Goal: Task Accomplishment & Management: Use online tool/utility

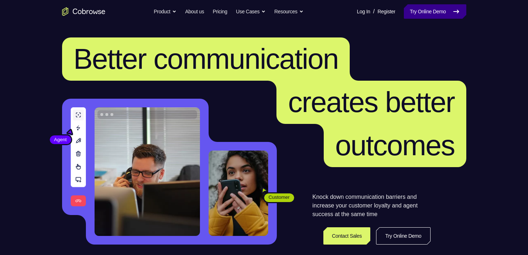
click at [425, 12] on link "Try Online Demo" at bounding box center [434, 11] width 62 height 14
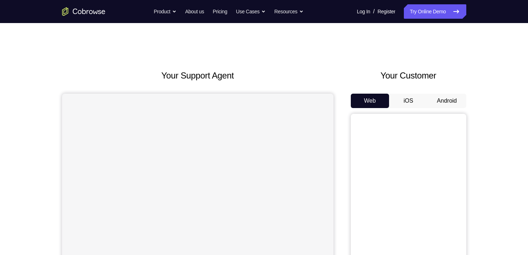
click at [446, 100] on button "Android" at bounding box center [446, 101] width 39 height 14
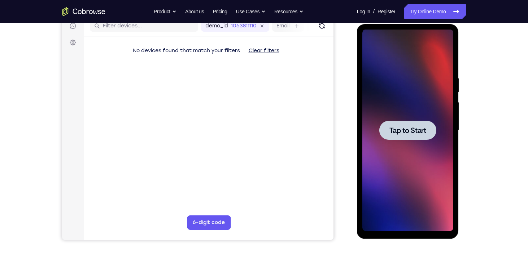
scroll to position [95, 0]
click at [400, 132] on span "Tap to Start" at bounding box center [407, 130] width 37 height 7
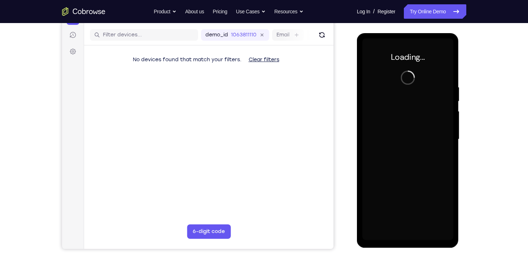
scroll to position [87, 0]
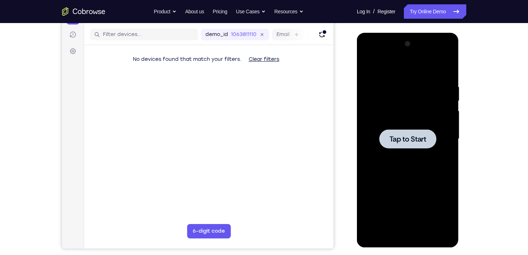
click at [416, 146] on div at bounding box center [407, 138] width 57 height 19
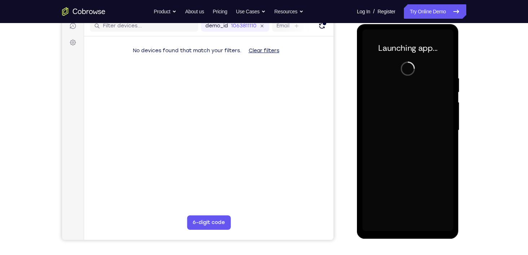
scroll to position [97, 0]
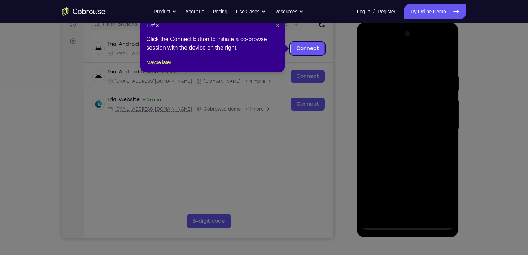
click at [278, 26] on span "×" at bounding box center [277, 26] width 3 height 6
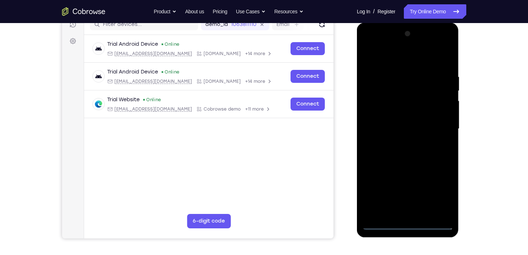
click at [410, 226] on div at bounding box center [407, 129] width 91 height 202
click at [439, 190] on div at bounding box center [407, 129] width 91 height 202
click at [392, 64] on div at bounding box center [407, 129] width 91 height 202
click at [438, 126] on div at bounding box center [407, 129] width 91 height 202
click at [437, 125] on div at bounding box center [407, 129] width 91 height 202
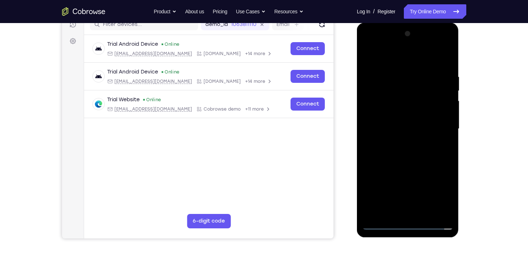
click at [398, 142] on div at bounding box center [407, 129] width 91 height 202
click at [402, 143] on div at bounding box center [407, 129] width 91 height 202
click at [374, 116] on div at bounding box center [407, 129] width 91 height 202
click at [387, 98] on div at bounding box center [407, 129] width 91 height 202
click at [382, 112] on div at bounding box center [407, 129] width 91 height 202
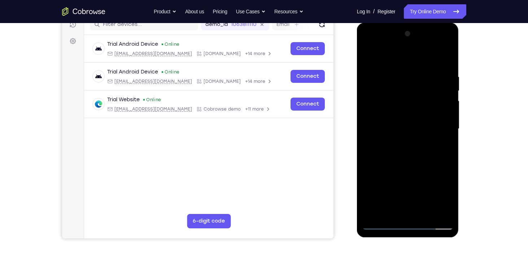
click at [407, 128] on div at bounding box center [407, 129] width 91 height 202
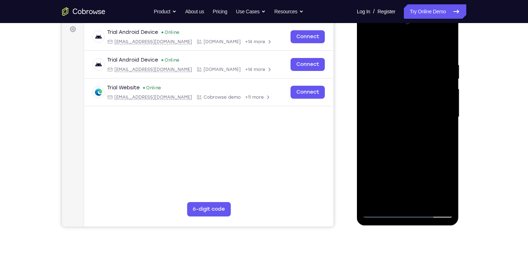
scroll to position [110, 0]
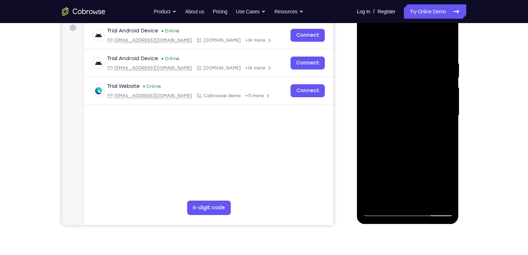
click at [403, 143] on div at bounding box center [407, 116] width 91 height 202
click at [444, 59] on div at bounding box center [407, 116] width 91 height 202
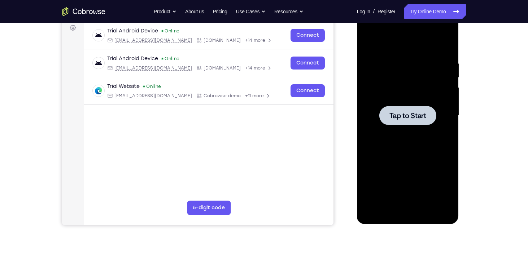
click at [404, 119] on span "Tap to Start" at bounding box center [407, 115] width 37 height 7
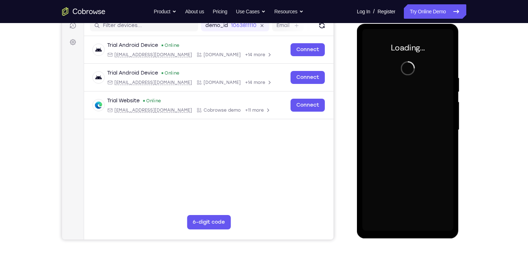
scroll to position [95, 0]
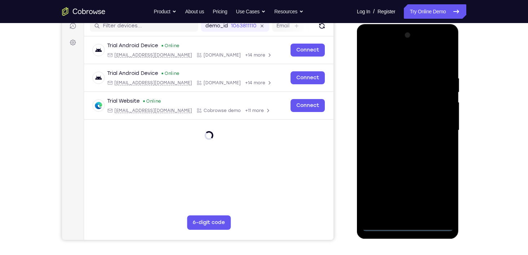
click at [406, 228] on div at bounding box center [407, 131] width 91 height 202
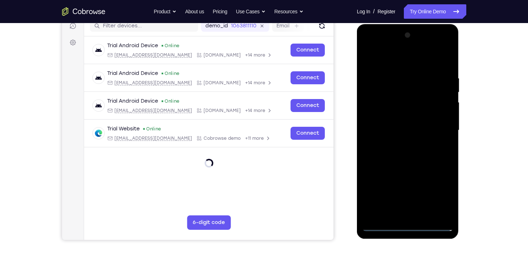
click at [441, 192] on div at bounding box center [407, 131] width 91 height 202
click at [391, 61] on div at bounding box center [407, 131] width 91 height 202
click at [437, 129] on div at bounding box center [407, 131] width 91 height 202
click at [400, 143] on div at bounding box center [407, 131] width 91 height 202
click at [382, 119] on div at bounding box center [407, 131] width 91 height 202
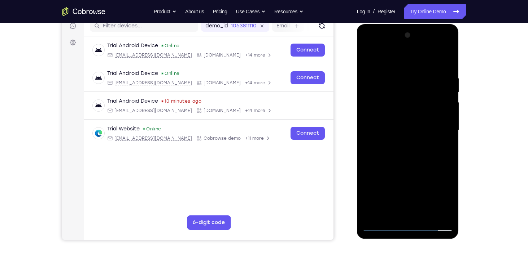
click at [381, 111] on div at bounding box center [407, 131] width 91 height 202
click at [410, 131] on div at bounding box center [407, 131] width 91 height 202
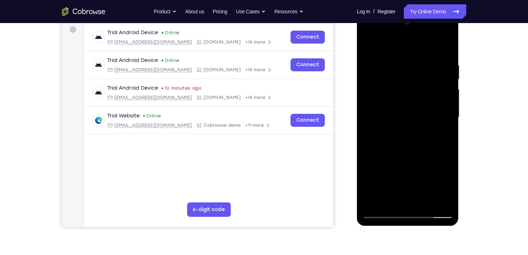
scroll to position [112, 0]
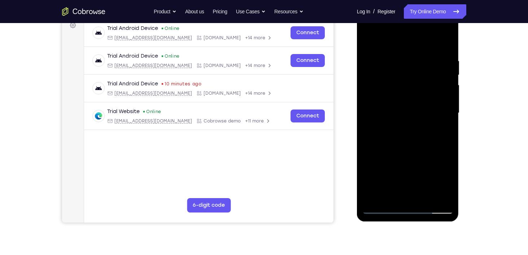
click at [404, 140] on div at bounding box center [407, 113] width 91 height 202
click at [424, 197] on div at bounding box center [407, 113] width 91 height 202
click at [422, 194] on div at bounding box center [407, 113] width 91 height 202
click at [423, 195] on div at bounding box center [407, 113] width 91 height 202
click at [398, 124] on div at bounding box center [407, 113] width 91 height 202
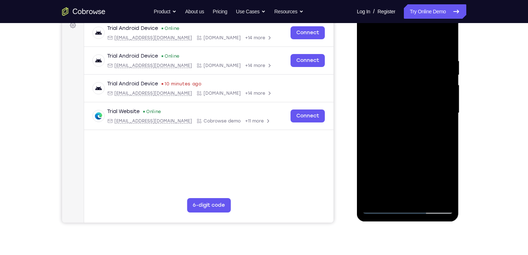
click at [408, 154] on div at bounding box center [407, 113] width 91 height 202
click at [409, 149] on div at bounding box center [407, 113] width 91 height 202
click at [392, 121] on div at bounding box center [407, 113] width 91 height 202
click at [388, 209] on div at bounding box center [407, 113] width 91 height 202
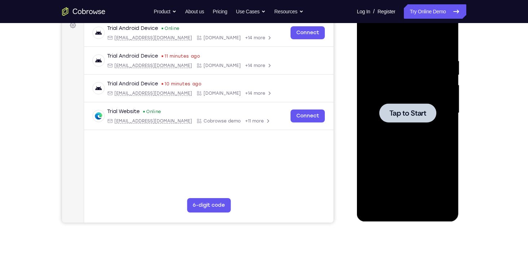
click at [392, 119] on div at bounding box center [407, 112] width 57 height 19
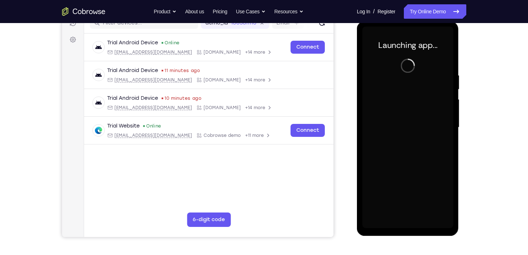
scroll to position [90, 0]
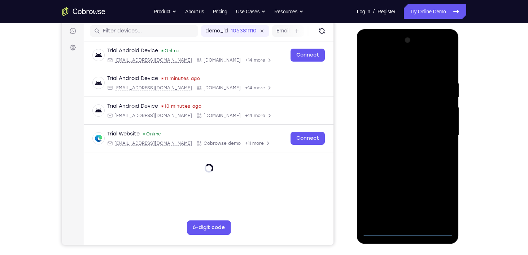
click at [408, 232] on div at bounding box center [407, 136] width 91 height 202
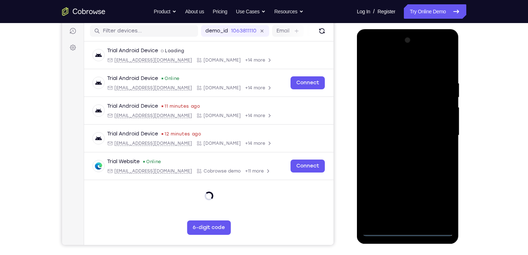
click at [410, 230] on div at bounding box center [407, 136] width 91 height 202
click at [432, 200] on div at bounding box center [407, 136] width 91 height 202
click at [439, 198] on div at bounding box center [407, 136] width 91 height 202
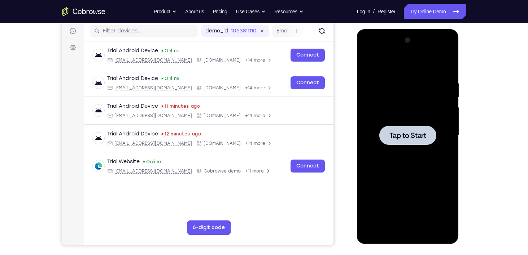
click at [413, 133] on span "Tap to Start" at bounding box center [407, 135] width 37 height 7
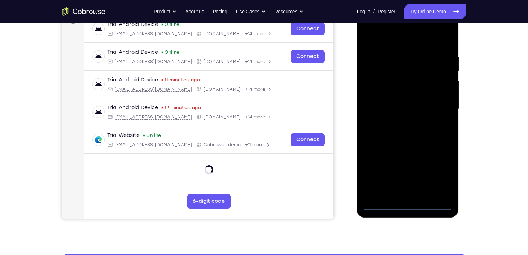
scroll to position [102, 0]
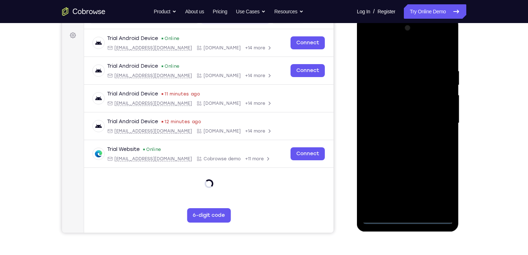
click at [403, 219] on div at bounding box center [407, 123] width 91 height 202
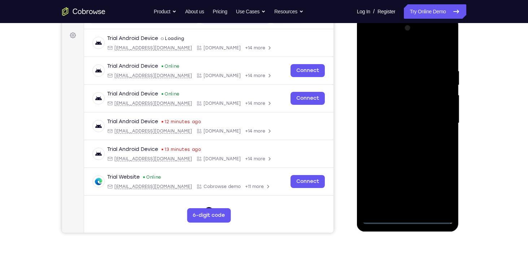
click at [407, 218] on div at bounding box center [407, 123] width 91 height 202
click at [440, 183] on div at bounding box center [407, 123] width 91 height 202
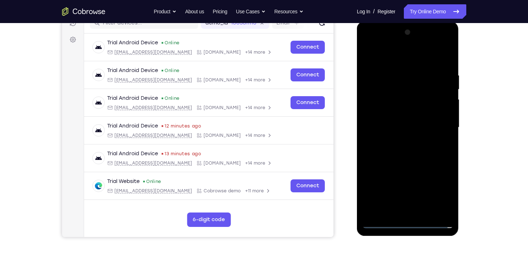
scroll to position [98, 0]
click at [399, 55] on div at bounding box center [407, 128] width 91 height 202
click at [440, 125] on div at bounding box center [407, 128] width 91 height 202
click at [439, 126] on div at bounding box center [407, 128] width 91 height 202
click at [398, 141] on div at bounding box center [407, 128] width 91 height 202
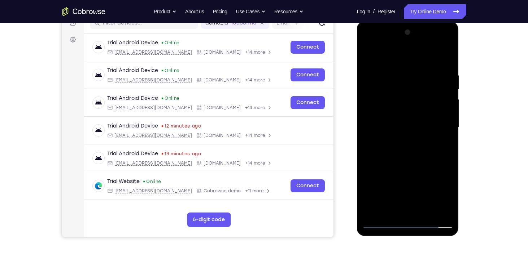
click at [402, 140] on div at bounding box center [407, 128] width 91 height 202
click at [401, 141] on div at bounding box center [407, 128] width 91 height 202
click at [397, 140] on div at bounding box center [407, 128] width 91 height 202
click at [401, 140] on div at bounding box center [407, 128] width 91 height 202
click at [400, 140] on div at bounding box center [407, 128] width 91 height 202
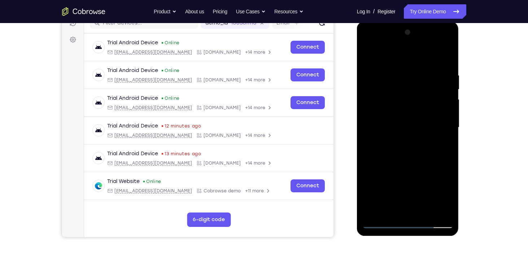
click at [397, 139] on div at bounding box center [407, 128] width 91 height 202
click at [403, 131] on div at bounding box center [407, 128] width 91 height 202
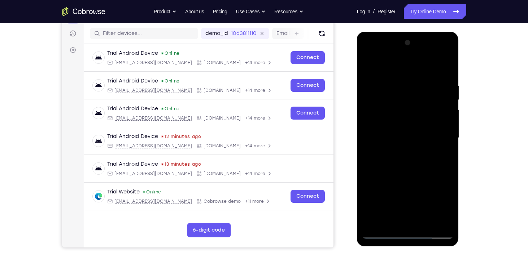
scroll to position [87, 0]
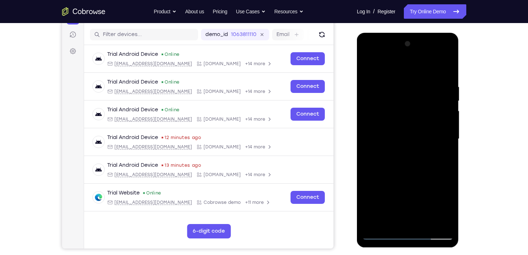
click at [409, 234] on div at bounding box center [407, 139] width 91 height 202
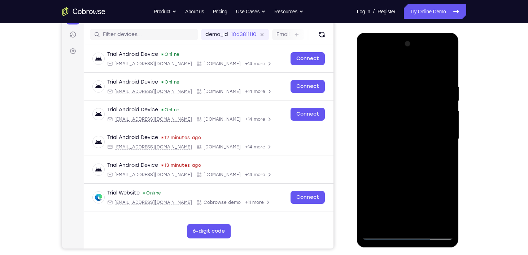
click at [409, 234] on div at bounding box center [407, 139] width 91 height 202
click at [408, 234] on div at bounding box center [407, 139] width 91 height 202
click at [407, 233] on div at bounding box center [407, 139] width 91 height 202
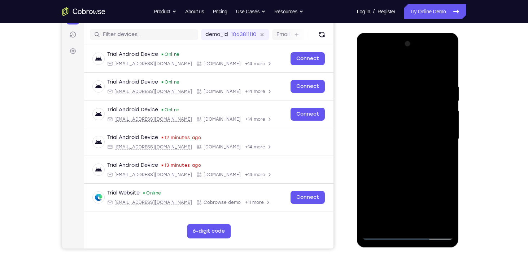
click at [407, 233] on div at bounding box center [407, 139] width 91 height 202
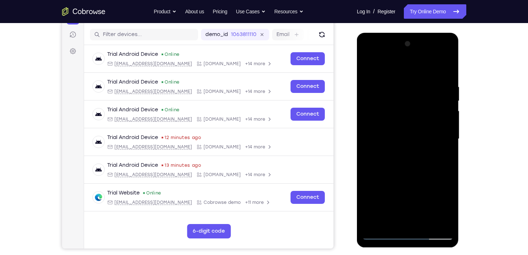
click at [404, 231] on div at bounding box center [407, 139] width 91 height 202
click at [410, 235] on div at bounding box center [407, 139] width 91 height 202
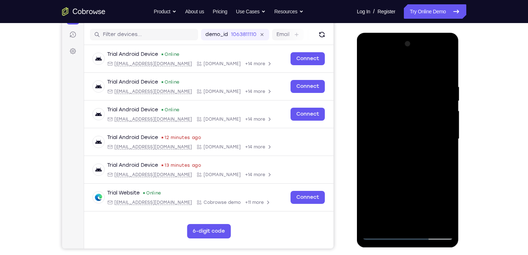
click at [410, 235] on div at bounding box center [407, 139] width 91 height 202
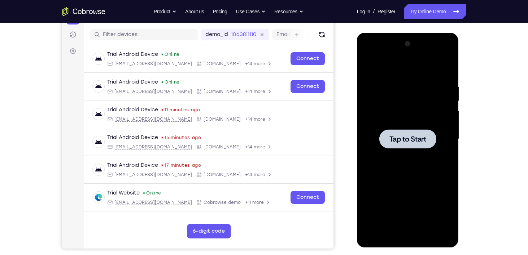
click at [401, 141] on span "Tap to Start" at bounding box center [407, 139] width 37 height 7
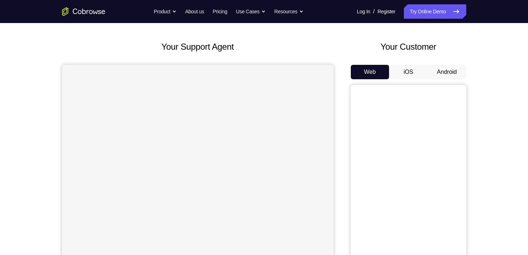
scroll to position [29, 0]
click at [444, 70] on button "Android" at bounding box center [446, 72] width 39 height 14
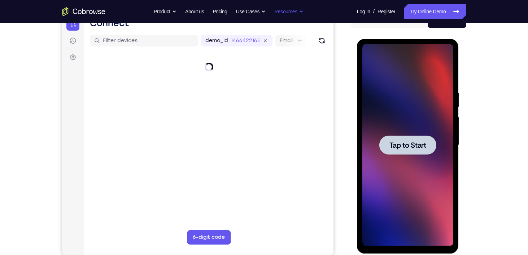
scroll to position [0, 0]
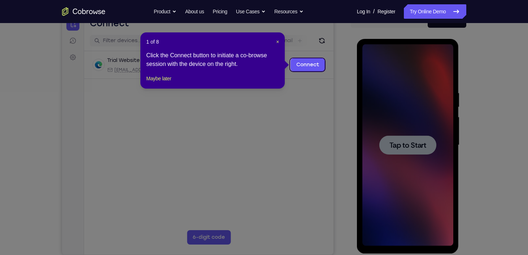
click at [279, 42] on div "1 of 8 × Click the Connect button to initiate a co-browse session with the devi…" at bounding box center [212, 60] width 144 height 56
click at [277, 42] on span "×" at bounding box center [277, 42] width 3 height 6
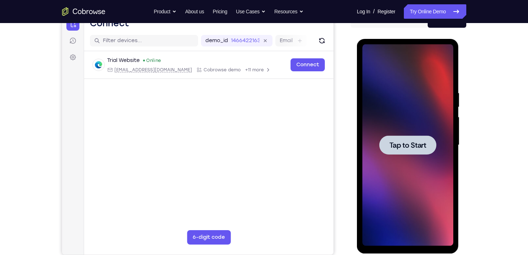
click at [397, 147] on span "Tap to Start" at bounding box center [407, 145] width 37 height 7
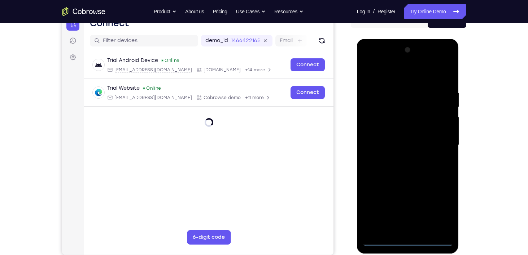
click at [407, 241] on div at bounding box center [407, 145] width 91 height 202
click at [438, 210] on div at bounding box center [407, 145] width 91 height 202
click at [396, 74] on div at bounding box center [407, 145] width 91 height 202
click at [438, 140] on div at bounding box center [407, 145] width 91 height 202
click at [400, 158] on div at bounding box center [407, 145] width 91 height 202
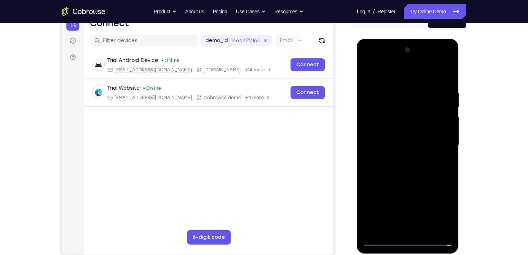
click at [394, 137] on div at bounding box center [407, 145] width 91 height 202
click at [395, 137] on div at bounding box center [407, 145] width 91 height 202
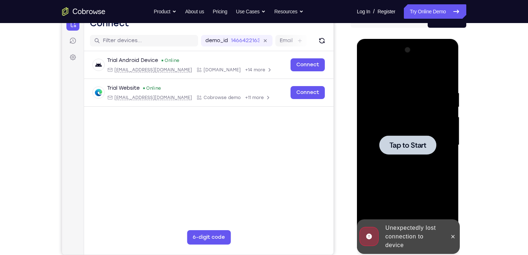
click at [406, 144] on span "Tap to Start" at bounding box center [407, 145] width 37 height 7
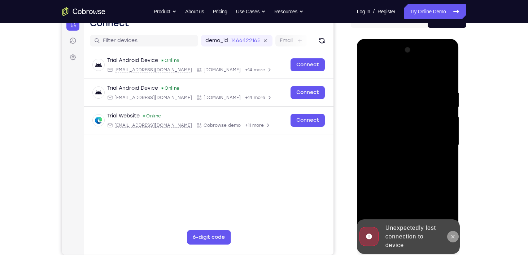
click at [453, 237] on icon at bounding box center [453, 237] width 6 height 6
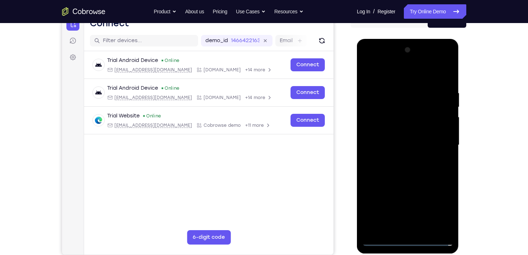
click at [407, 239] on div at bounding box center [407, 145] width 91 height 202
click at [437, 211] on div at bounding box center [407, 145] width 91 height 202
click at [397, 78] on div at bounding box center [407, 145] width 91 height 202
click at [435, 144] on div at bounding box center [407, 145] width 91 height 202
click at [415, 229] on div at bounding box center [407, 145] width 91 height 202
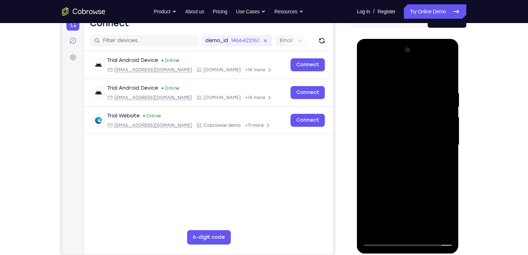
click at [397, 136] on div at bounding box center [407, 145] width 91 height 202
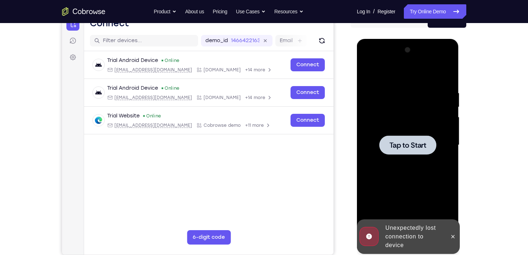
click at [402, 144] on span "Tap to Start" at bounding box center [407, 145] width 37 height 7
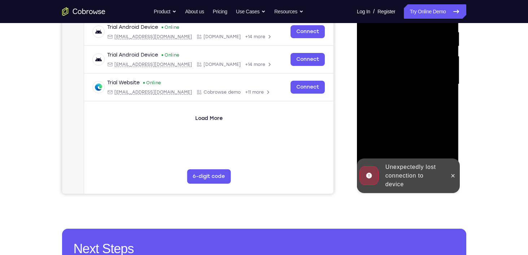
scroll to position [142, 0]
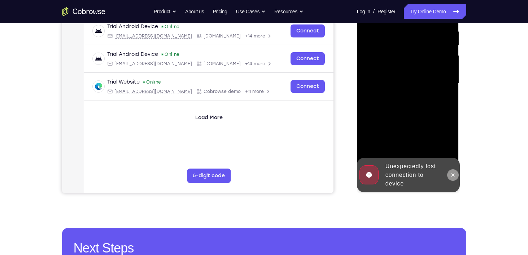
click at [450, 174] on icon at bounding box center [453, 175] width 6 height 6
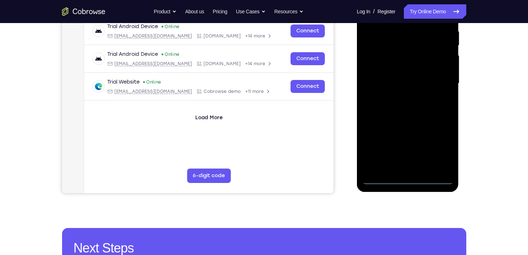
click at [408, 175] on div at bounding box center [407, 84] width 91 height 202
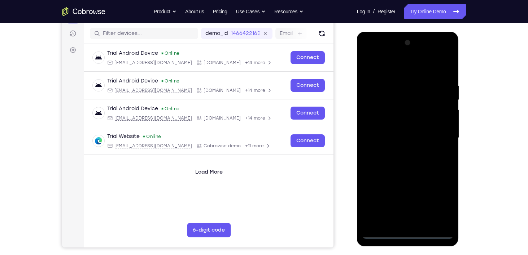
scroll to position [87, 0]
click at [407, 236] on div at bounding box center [407, 138] width 91 height 202
click at [437, 201] on div at bounding box center [407, 138] width 91 height 202
click at [391, 70] on div at bounding box center [407, 138] width 91 height 202
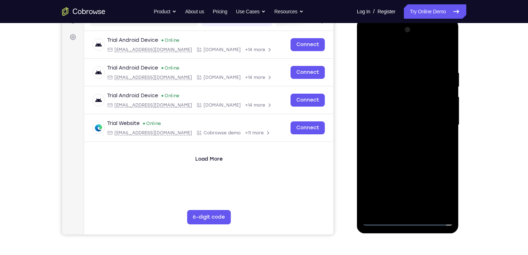
scroll to position [101, 0]
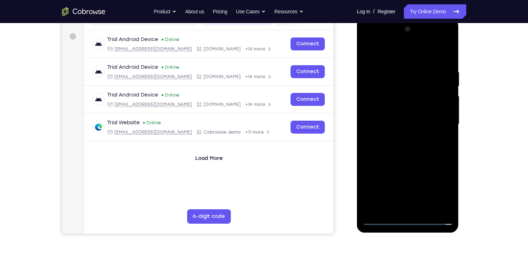
click at [439, 124] on div at bounding box center [407, 124] width 91 height 202
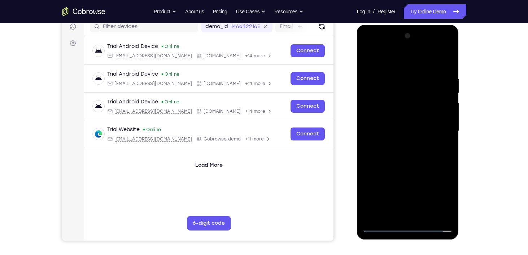
scroll to position [101, 0]
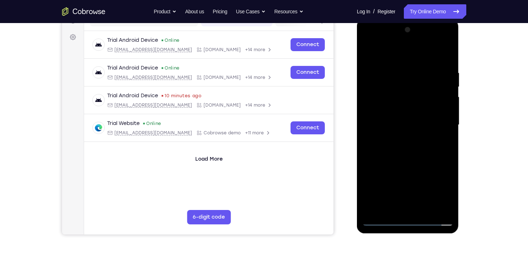
click at [398, 137] on div at bounding box center [407, 125] width 91 height 202
click at [392, 120] on div at bounding box center [407, 125] width 91 height 202
click at [408, 115] on div at bounding box center [407, 125] width 91 height 202
click at [387, 92] on div at bounding box center [407, 125] width 91 height 202
click at [386, 109] on div at bounding box center [407, 125] width 91 height 202
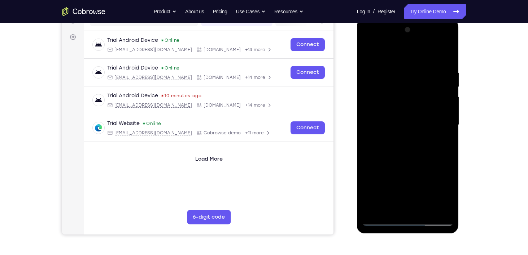
click at [405, 125] on div at bounding box center [407, 125] width 91 height 202
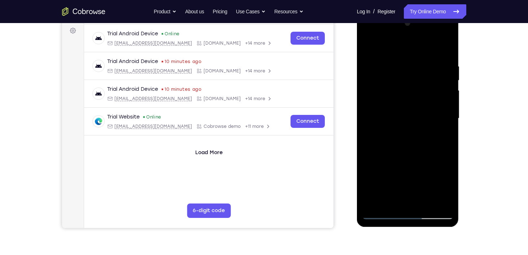
scroll to position [107, 0]
click at [423, 204] on div at bounding box center [407, 119] width 91 height 202
click at [402, 148] on div at bounding box center [407, 119] width 91 height 202
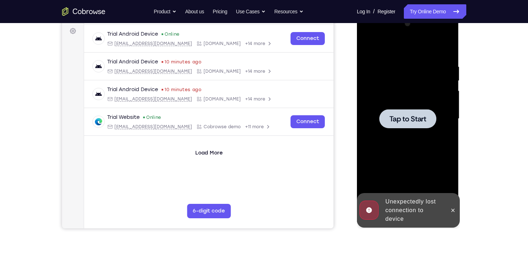
click at [403, 117] on span "Tap to Start" at bounding box center [407, 118] width 37 height 7
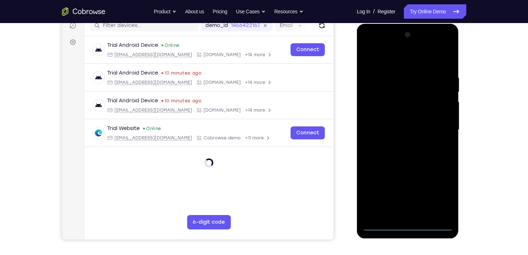
scroll to position [95, 0]
click at [410, 226] on div at bounding box center [407, 131] width 91 height 202
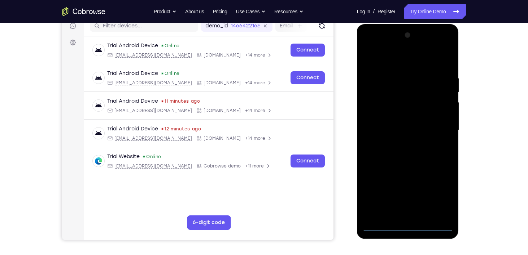
click at [437, 196] on div at bounding box center [407, 131] width 91 height 202
click at [390, 59] on div at bounding box center [407, 131] width 91 height 202
click at [436, 127] on div at bounding box center [407, 131] width 91 height 202
click at [416, 216] on div at bounding box center [407, 131] width 91 height 202
click at [393, 121] on div at bounding box center [407, 131] width 91 height 202
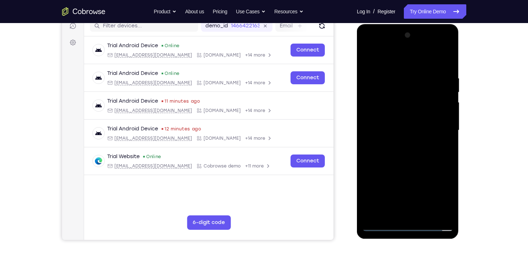
click at [372, 111] on div at bounding box center [407, 131] width 91 height 202
click at [399, 127] on div at bounding box center [407, 131] width 91 height 202
click at [406, 129] on div at bounding box center [407, 131] width 91 height 202
click at [410, 129] on div at bounding box center [407, 131] width 91 height 202
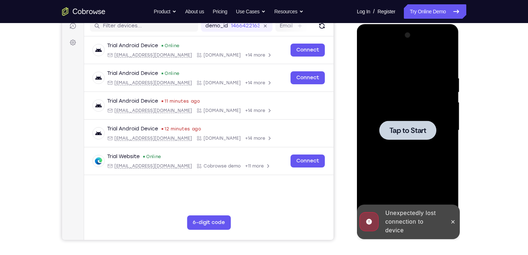
click at [409, 128] on span "Tap to Start" at bounding box center [407, 130] width 37 height 7
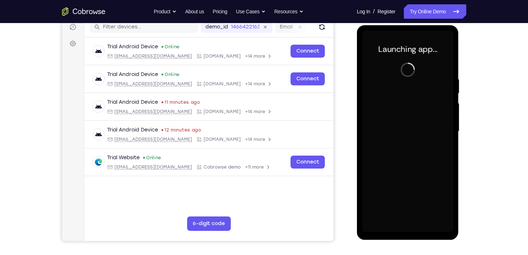
scroll to position [95, 0]
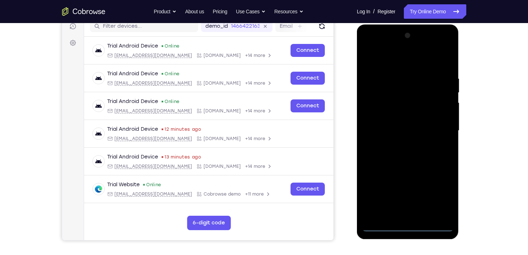
click at [410, 225] on div at bounding box center [407, 131] width 91 height 202
click at [437, 195] on div at bounding box center [407, 131] width 91 height 202
click at [405, 62] on div at bounding box center [407, 131] width 91 height 202
click at [438, 130] on div at bounding box center [407, 131] width 91 height 202
click at [417, 214] on div at bounding box center [407, 131] width 91 height 202
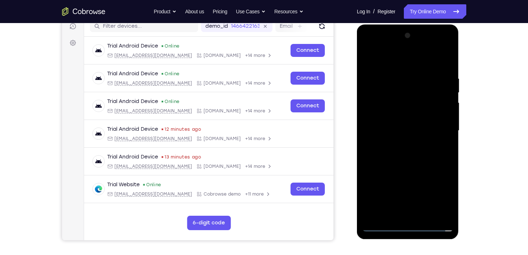
click at [404, 123] on div at bounding box center [407, 131] width 91 height 202
click at [387, 118] on div at bounding box center [407, 131] width 91 height 202
click at [405, 128] on div at bounding box center [407, 131] width 91 height 202
click at [407, 152] on div at bounding box center [407, 131] width 91 height 202
click at [406, 155] on div at bounding box center [407, 131] width 91 height 202
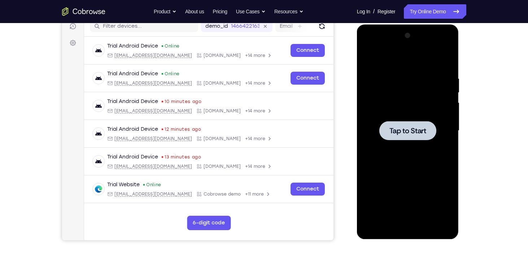
click at [406, 134] on span "Tap to Start" at bounding box center [407, 130] width 37 height 7
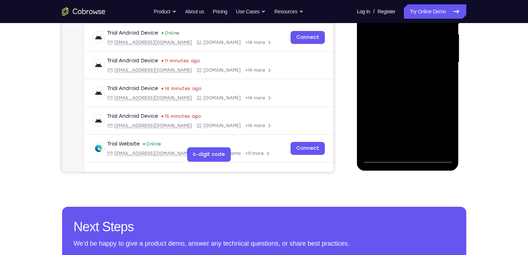
scroll to position [163, 0]
click at [410, 157] on div at bounding box center [407, 62] width 91 height 202
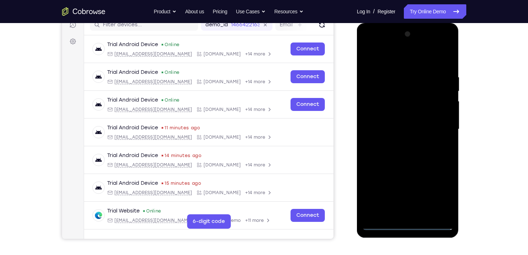
scroll to position [95, 0]
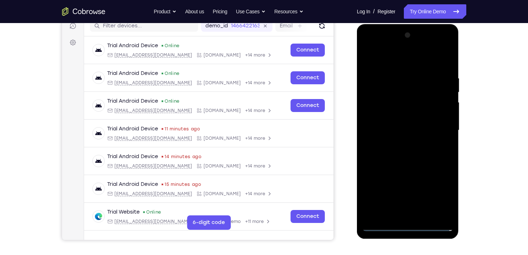
click at [414, 223] on div at bounding box center [407, 131] width 91 height 202
click at [438, 191] on div at bounding box center [407, 131] width 91 height 202
click at [391, 63] on div at bounding box center [407, 131] width 91 height 202
click at [437, 125] on div at bounding box center [407, 131] width 91 height 202
click at [400, 143] on div at bounding box center [407, 131] width 91 height 202
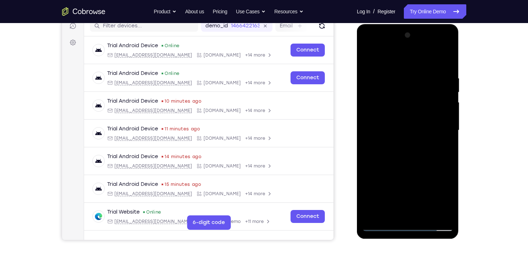
click at [409, 124] on div at bounding box center [407, 131] width 91 height 202
click at [384, 115] on div at bounding box center [407, 131] width 91 height 202
click at [402, 130] on div at bounding box center [407, 131] width 91 height 202
click at [406, 157] on div at bounding box center [407, 131] width 91 height 202
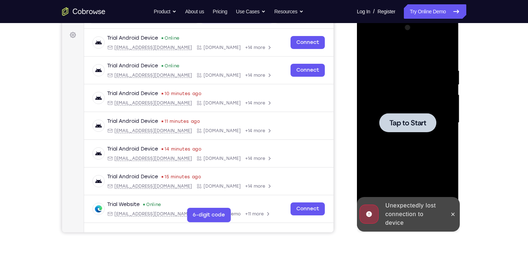
scroll to position [108, 0]
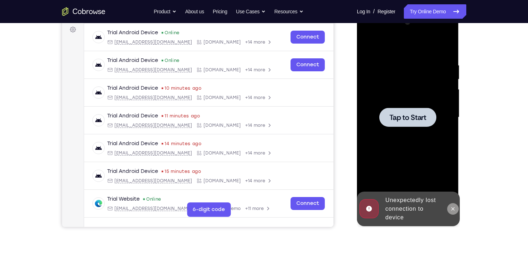
click at [453, 207] on icon at bounding box center [453, 209] width 6 height 6
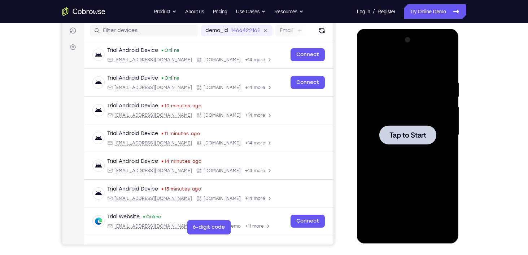
scroll to position [90, 0]
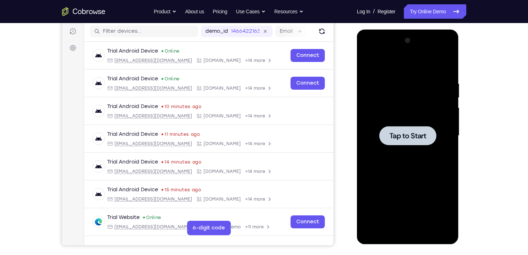
click at [420, 140] on span "Tap to Start" at bounding box center [407, 135] width 37 height 7
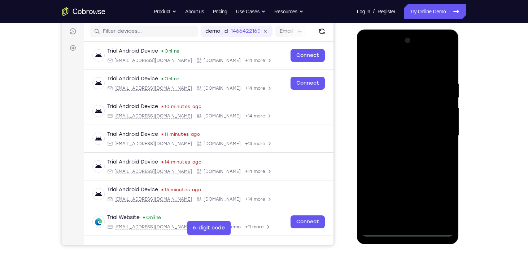
click at [409, 230] on div at bounding box center [407, 136] width 91 height 202
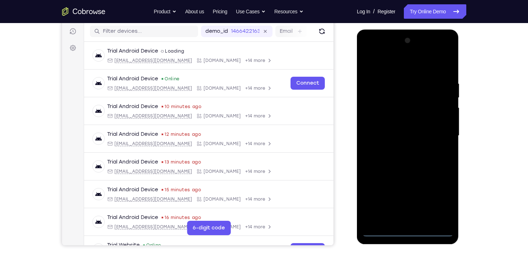
click at [441, 198] on div at bounding box center [407, 136] width 91 height 202
click at [442, 197] on div at bounding box center [407, 136] width 91 height 202
click at [388, 67] on div at bounding box center [407, 136] width 91 height 202
click at [439, 133] on div at bounding box center [407, 136] width 91 height 202
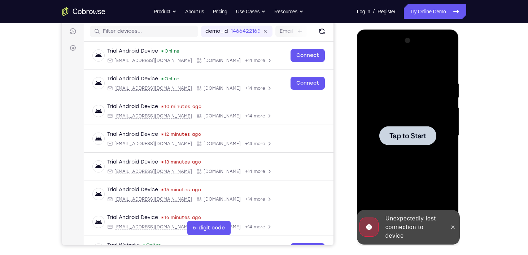
click at [415, 129] on div at bounding box center [407, 135] width 57 height 19
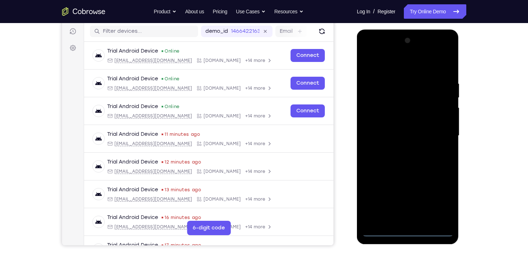
click at [408, 230] on div at bounding box center [407, 136] width 91 height 202
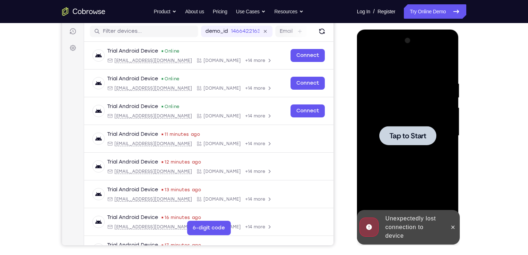
click at [412, 136] on span "Tap to Start" at bounding box center [407, 135] width 37 height 7
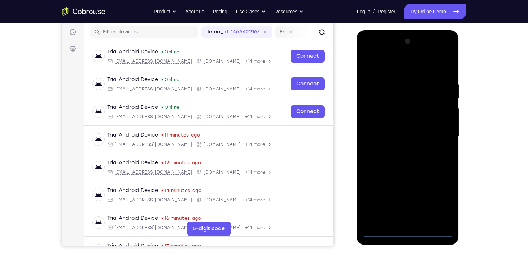
scroll to position [89, 0]
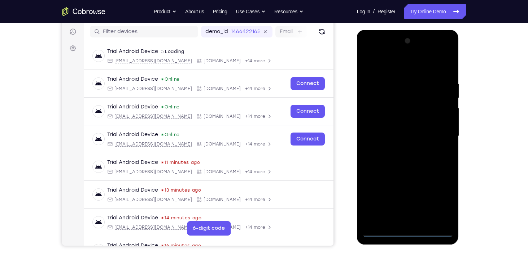
click at [407, 231] on div at bounding box center [407, 136] width 91 height 202
click at [440, 199] on div at bounding box center [407, 136] width 91 height 202
click at [388, 67] on div at bounding box center [407, 136] width 91 height 202
click at [444, 134] on div at bounding box center [407, 136] width 91 height 202
click at [397, 150] on div at bounding box center [407, 136] width 91 height 202
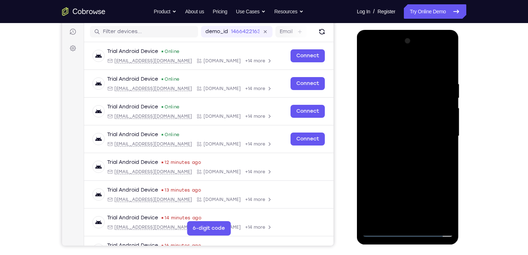
click at [372, 129] on div at bounding box center [407, 136] width 91 height 202
click at [383, 119] on div at bounding box center [407, 136] width 91 height 202
click at [407, 138] on div at bounding box center [407, 136] width 91 height 202
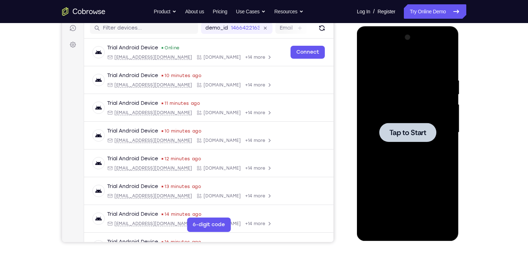
click at [397, 131] on span "Tap to Start" at bounding box center [407, 132] width 37 height 7
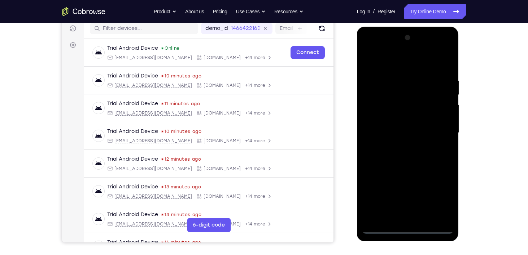
scroll to position [92, 0]
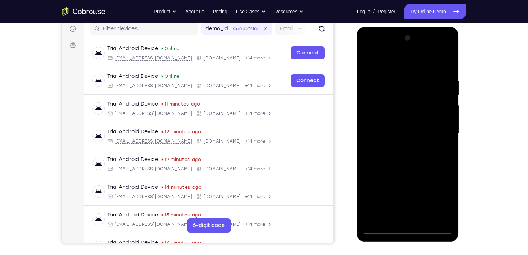
click at [409, 227] on div at bounding box center [407, 133] width 91 height 202
click at [439, 200] on div at bounding box center [407, 133] width 91 height 202
click at [403, 64] on div at bounding box center [407, 133] width 91 height 202
click at [437, 130] on div at bounding box center [407, 133] width 91 height 202
click at [397, 146] on div at bounding box center [407, 133] width 91 height 202
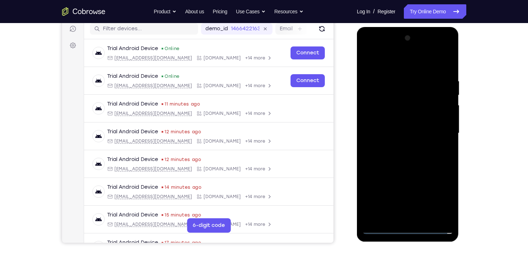
click at [390, 127] on div at bounding box center [407, 133] width 91 height 202
click at [379, 118] on div at bounding box center [407, 133] width 91 height 202
click at [406, 132] on div at bounding box center [407, 133] width 91 height 202
click at [411, 157] on div at bounding box center [407, 133] width 91 height 202
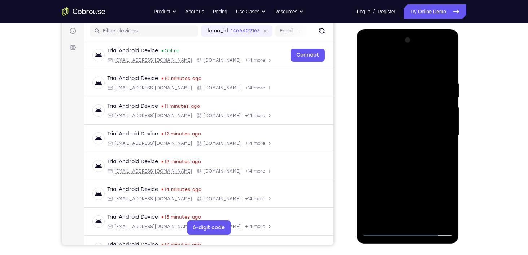
scroll to position [90, 0]
click at [405, 166] on div at bounding box center [407, 136] width 91 height 202
click at [408, 165] on div at bounding box center [407, 136] width 91 height 202
click at [425, 221] on div at bounding box center [407, 136] width 91 height 202
click at [407, 172] on div at bounding box center [407, 136] width 91 height 202
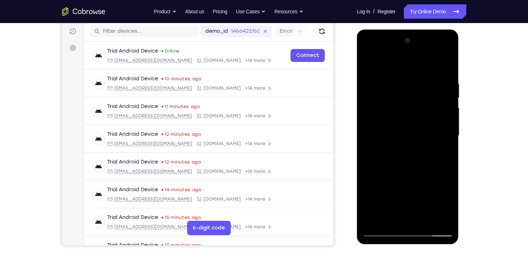
click at [409, 173] on div at bounding box center [407, 136] width 91 height 202
click at [386, 140] on div at bounding box center [407, 136] width 91 height 202
click at [368, 63] on div at bounding box center [407, 136] width 91 height 202
click at [390, 144] on div at bounding box center [407, 136] width 91 height 202
click at [386, 218] on div at bounding box center [407, 136] width 91 height 202
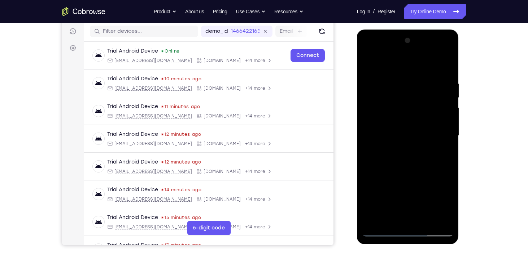
click at [446, 204] on div at bounding box center [407, 136] width 91 height 202
click at [442, 155] on div at bounding box center [407, 136] width 91 height 202
click at [365, 67] on div at bounding box center [407, 136] width 91 height 202
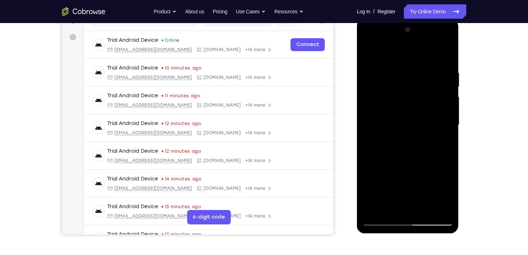
scroll to position [101, 0]
drag, startPoint x: 398, startPoint y: 121, endPoint x: 401, endPoint y: 140, distance: 19.1
click at [401, 140] on div at bounding box center [407, 125] width 91 height 202
click at [398, 134] on div at bounding box center [407, 125] width 91 height 202
click at [388, 207] on div at bounding box center [407, 125] width 91 height 202
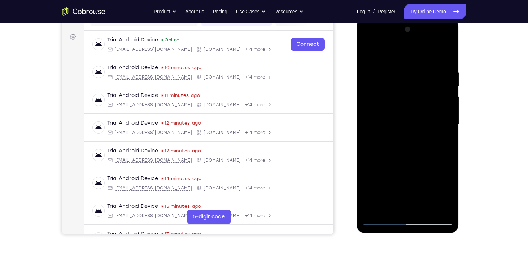
click at [443, 143] on div at bounding box center [407, 125] width 91 height 202
click at [369, 53] on div at bounding box center [407, 125] width 91 height 202
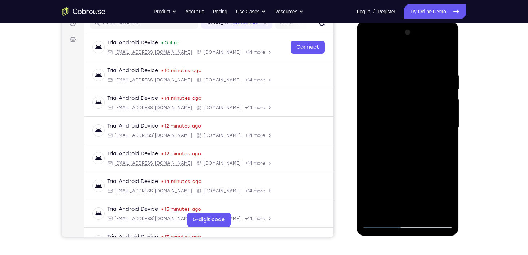
scroll to position [95, 0]
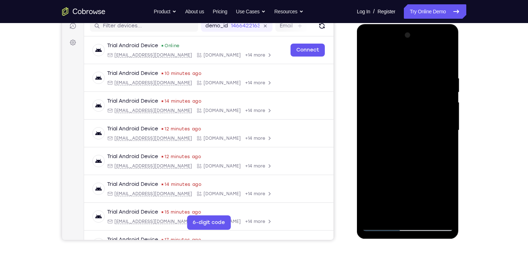
click at [446, 147] on div at bounding box center [407, 131] width 91 height 202
click at [449, 147] on div at bounding box center [407, 131] width 91 height 202
click at [448, 147] on div at bounding box center [407, 131] width 91 height 202
click at [447, 145] on div at bounding box center [407, 131] width 91 height 202
click at [424, 214] on div at bounding box center [407, 131] width 91 height 202
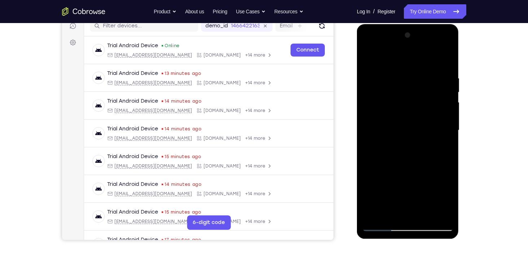
click at [420, 73] on div at bounding box center [407, 131] width 91 height 202
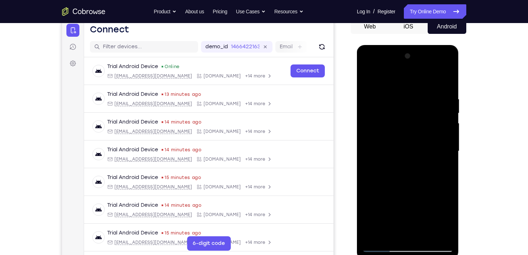
scroll to position [74, 0]
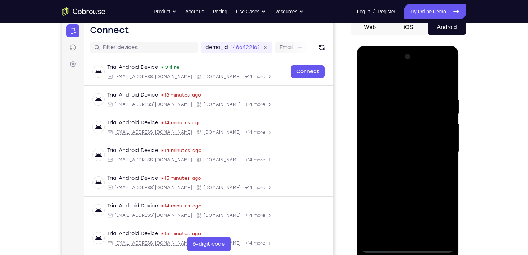
click at [371, 79] on div at bounding box center [407, 152] width 91 height 202
click at [419, 101] on div at bounding box center [407, 152] width 91 height 202
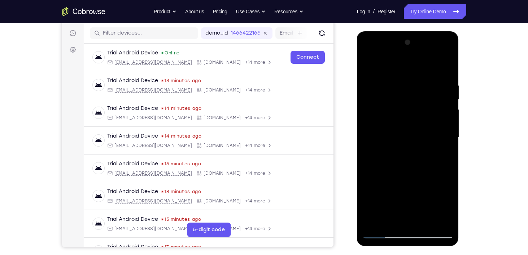
scroll to position [88, 0]
click at [444, 67] on div at bounding box center [407, 138] width 91 height 202
click at [404, 77] on div at bounding box center [407, 138] width 91 height 202
click at [445, 68] on div at bounding box center [407, 138] width 91 height 202
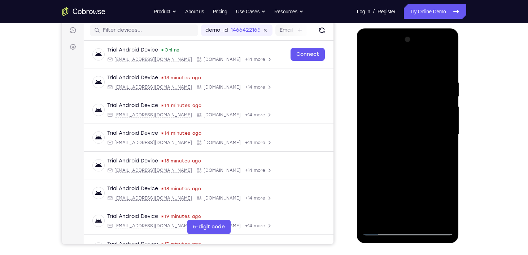
scroll to position [88, 0]
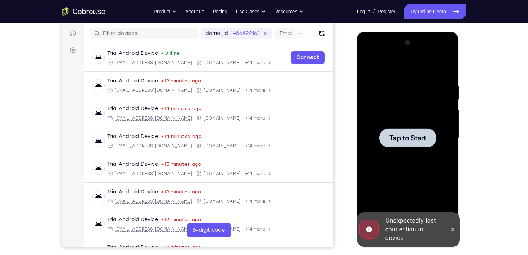
click at [399, 139] on span "Tap to Start" at bounding box center [407, 137] width 37 height 7
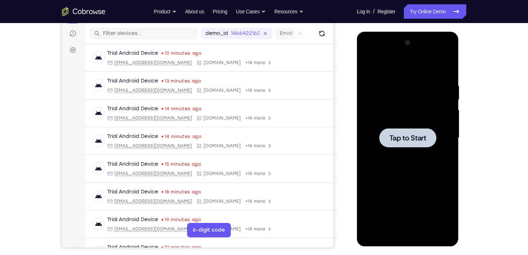
click at [398, 134] on span "Tap to Start" at bounding box center [407, 137] width 37 height 7
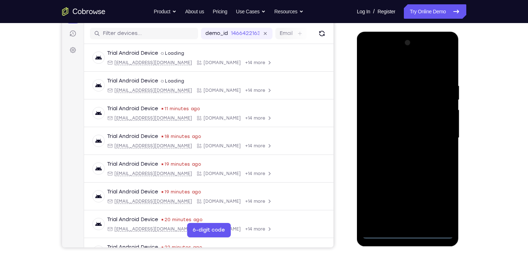
click at [409, 233] on div at bounding box center [407, 138] width 91 height 202
